Goal: Task Accomplishment & Management: Manage account settings

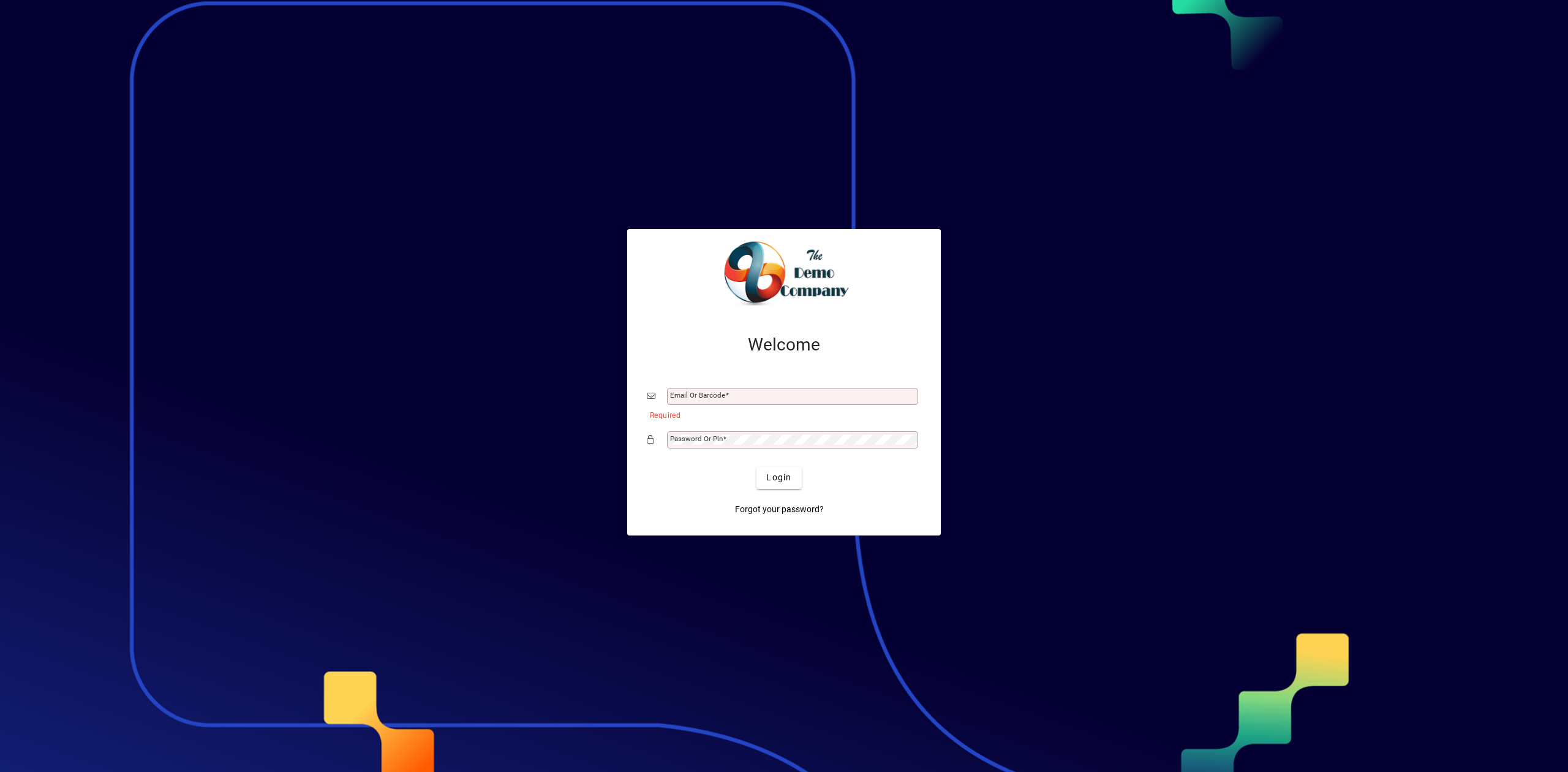
click at [1257, 388] on div at bounding box center [784, 386] width 1568 height 772
